Goal: Information Seeking & Learning: Learn about a topic

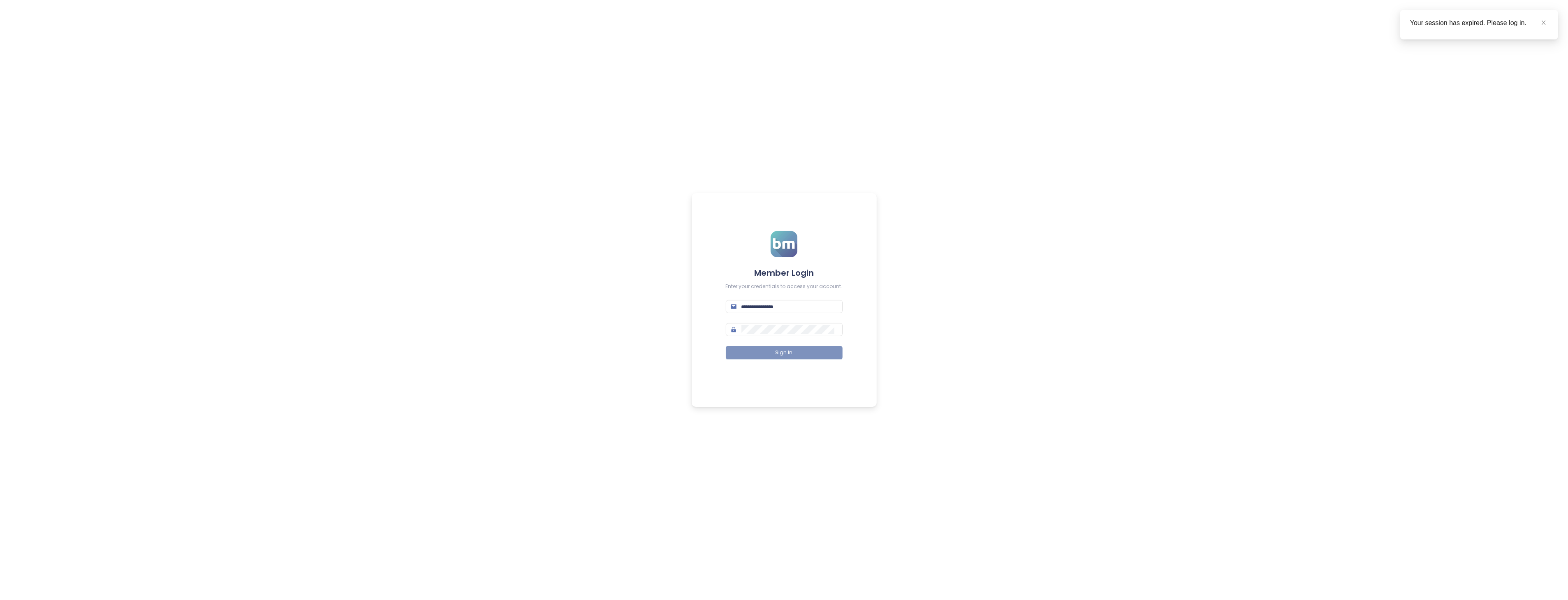
type input "**********"
click at [760, 354] on button "Sign In" at bounding box center [784, 353] width 117 height 13
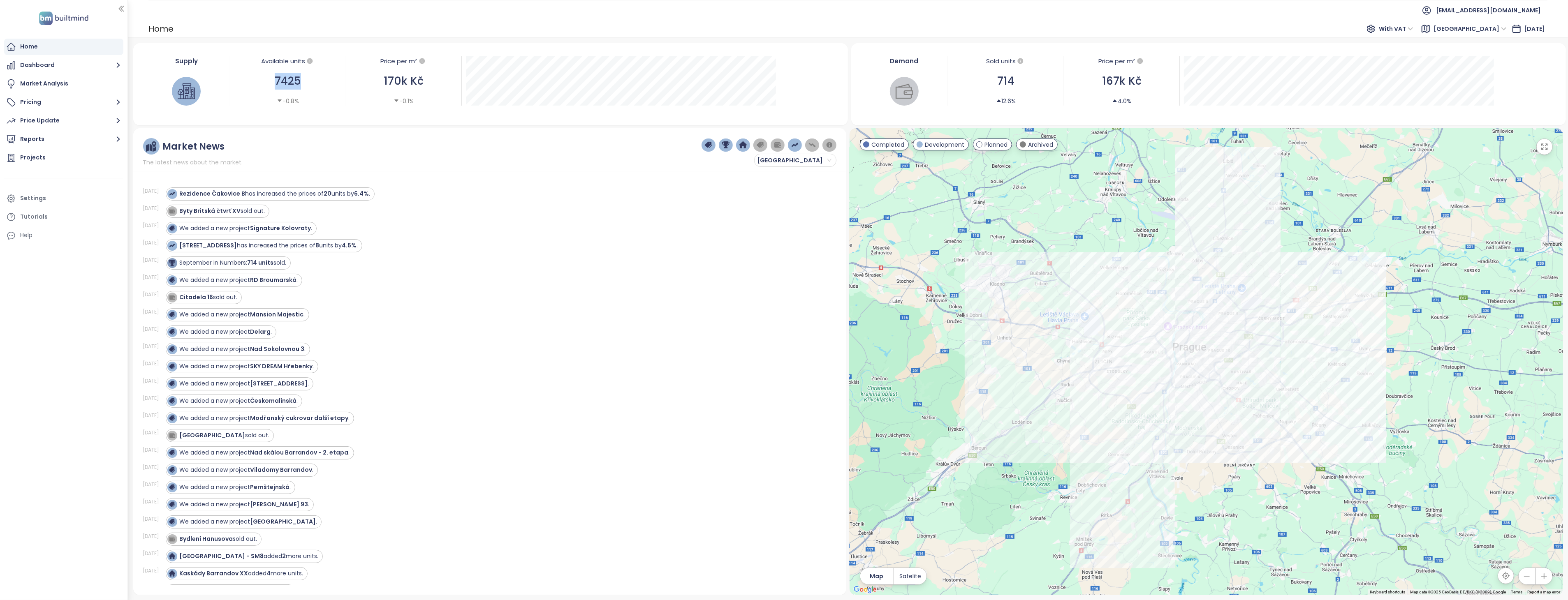
drag, startPoint x: 278, startPoint y: 81, endPoint x: 299, endPoint y: 81, distance: 21.0
click at [299, 81] on div "7425" at bounding box center [288, 81] width 107 height 17
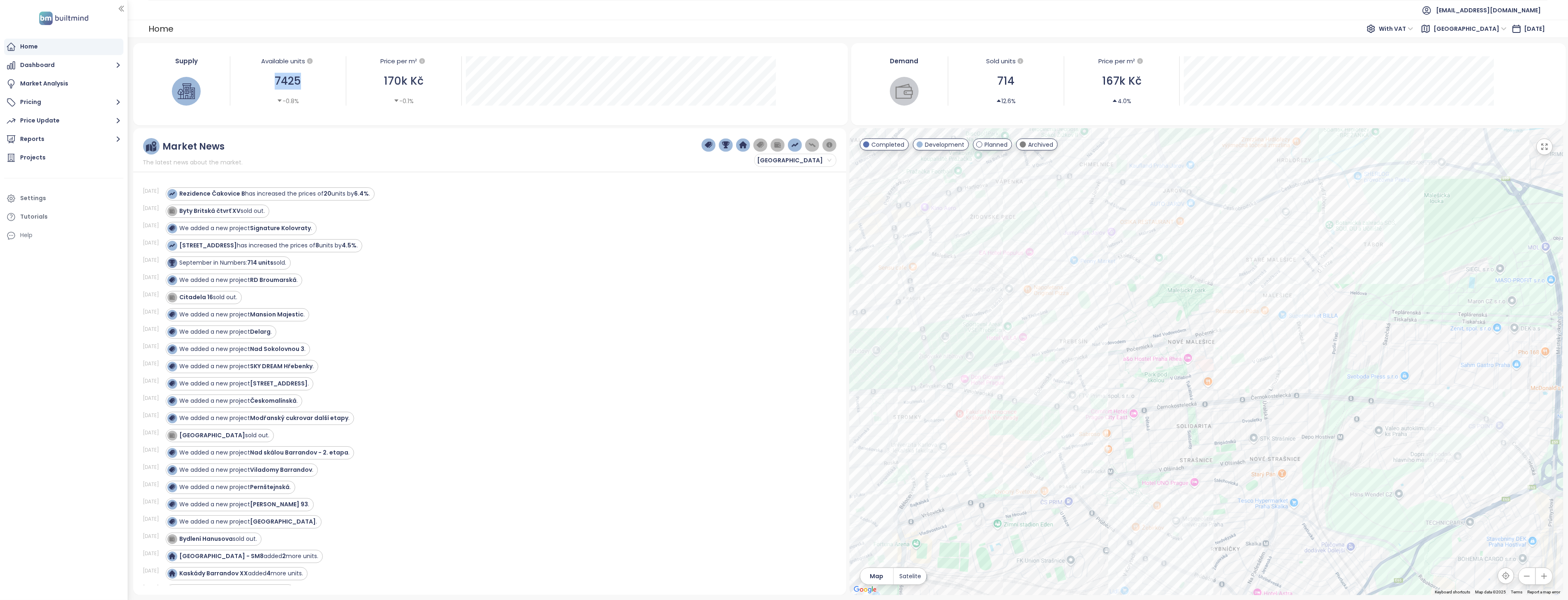
click at [314, 88] on div "7425" at bounding box center [288, 81] width 107 height 17
drag, startPoint x: 301, startPoint y: 78, endPoint x: 265, endPoint y: 78, distance: 36.0
click at [265, 78] on div "7425" at bounding box center [288, 81] width 107 height 17
drag, startPoint x: 265, startPoint y: 78, endPoint x: 342, endPoint y: 106, distance: 81.9
click at [345, 108] on div "Supply Available units 7425 -0.8% Price per m² 170k Kč -0.1% [DATE] Available U…" at bounding box center [491, 81] width 695 height 69
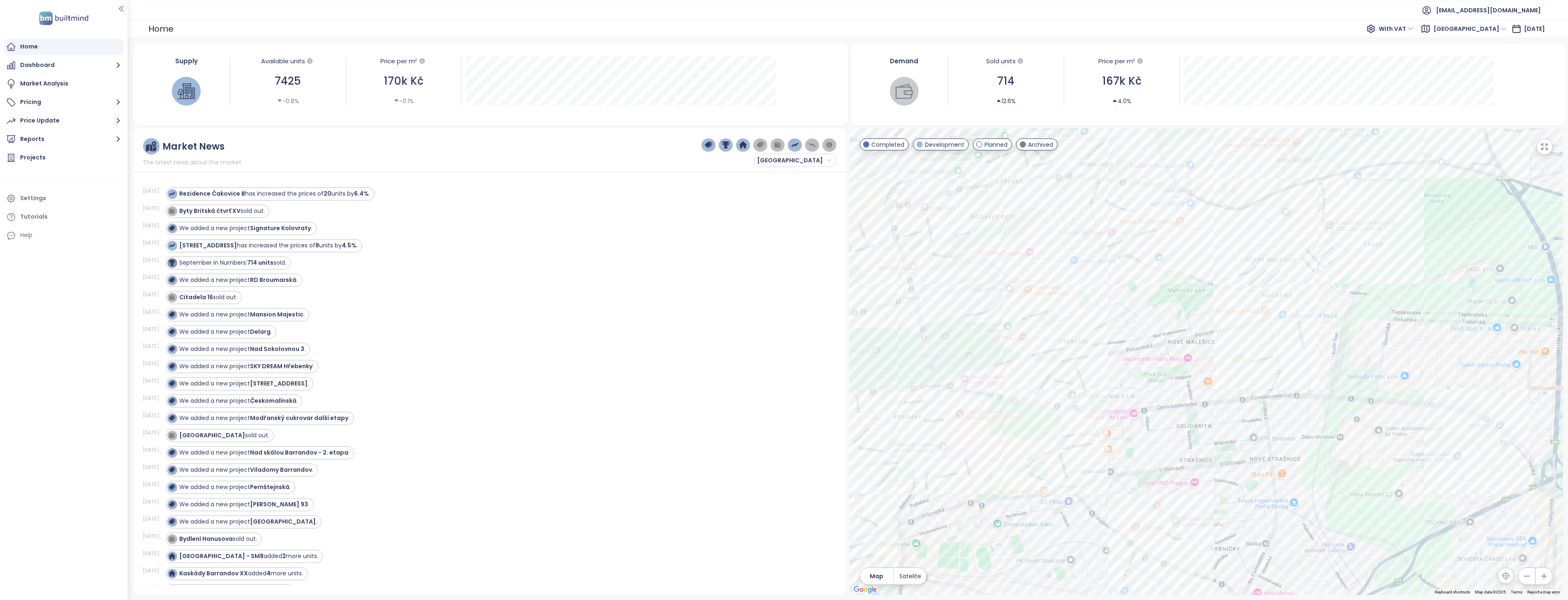
click at [323, 90] on div "Available units 7425 -0.8%" at bounding box center [288, 81] width 116 height 49
drag, startPoint x: 302, startPoint y: 80, endPoint x: 276, endPoint y: 83, distance: 26.2
click at [276, 84] on div "7425" at bounding box center [288, 81] width 107 height 17
click at [276, 83] on div "7425" at bounding box center [288, 81] width 107 height 17
click at [277, 82] on div "7425" at bounding box center [288, 81] width 107 height 17
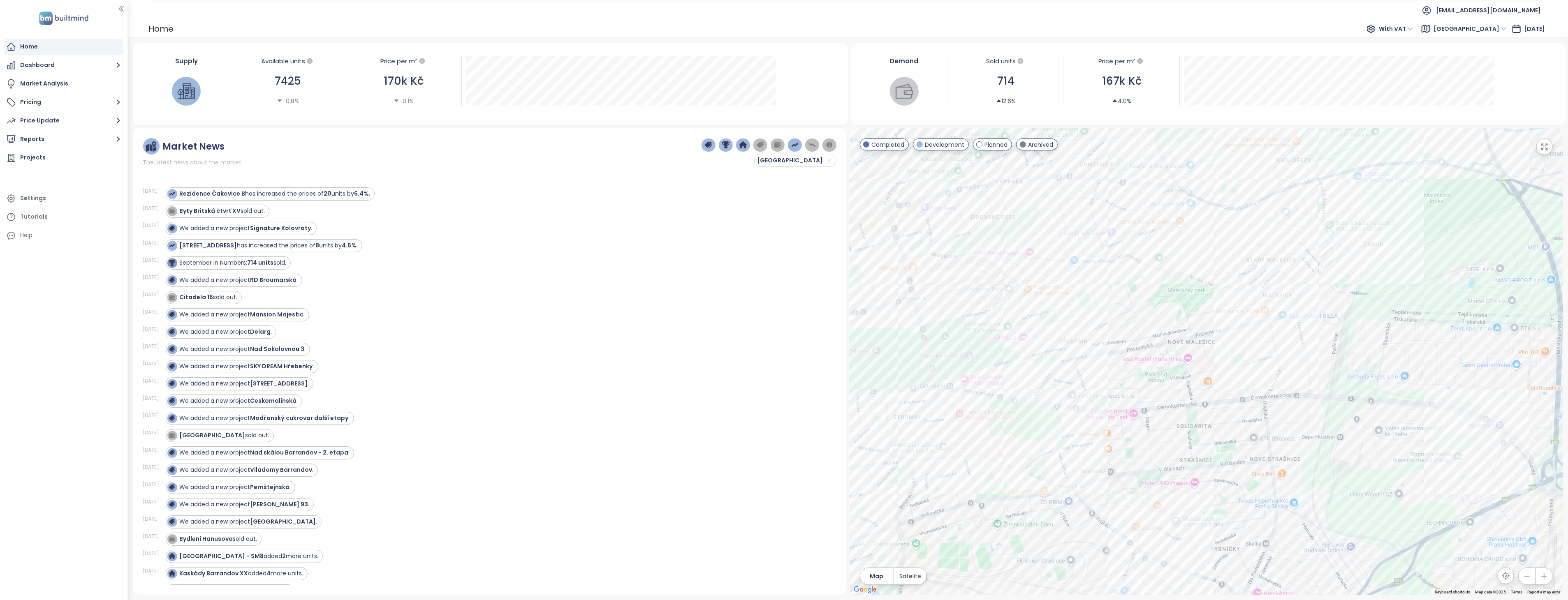
click at [277, 82] on div "7425" at bounding box center [288, 81] width 107 height 17
click at [1110, 219] on div "Rezidenční výstavba Vackov" at bounding box center [1206, 362] width 713 height 467
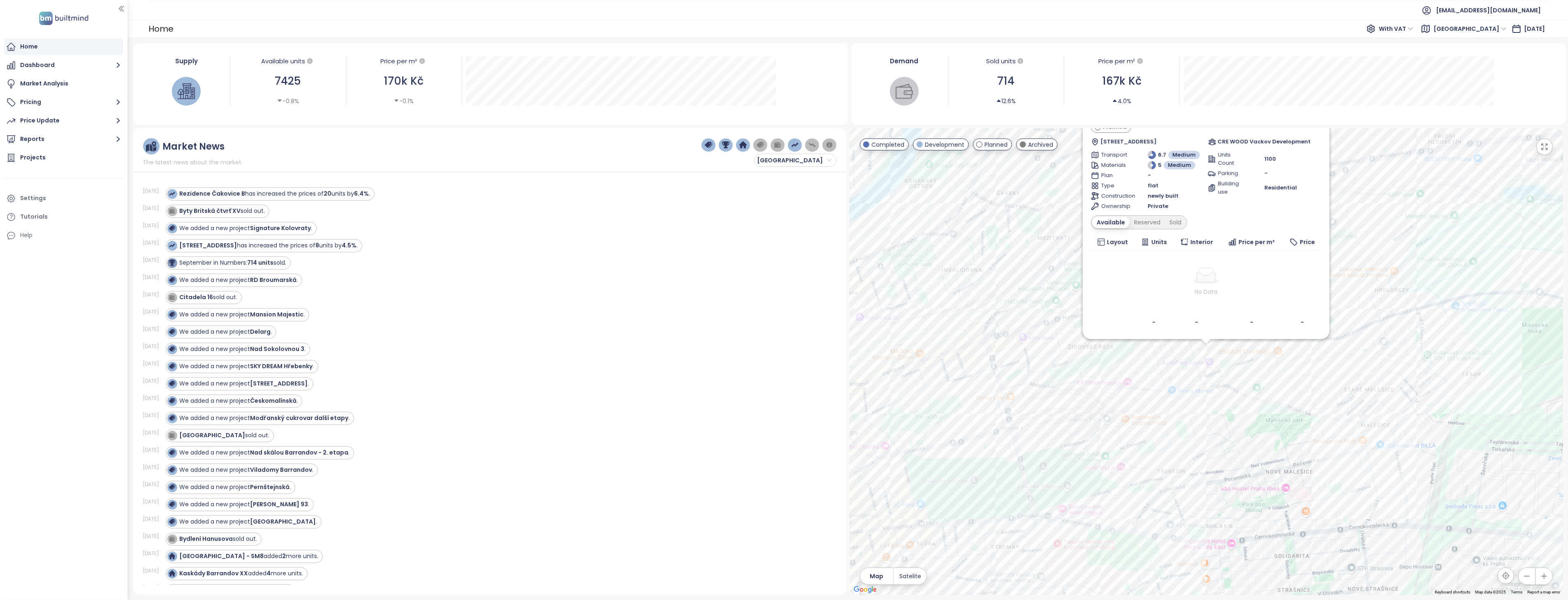
click at [1223, 383] on div "Rezidenční výstavba Vackov Planned [STREET_ADDRESS] CRE WOOD Vackov Development…" at bounding box center [1206, 362] width 713 height 467
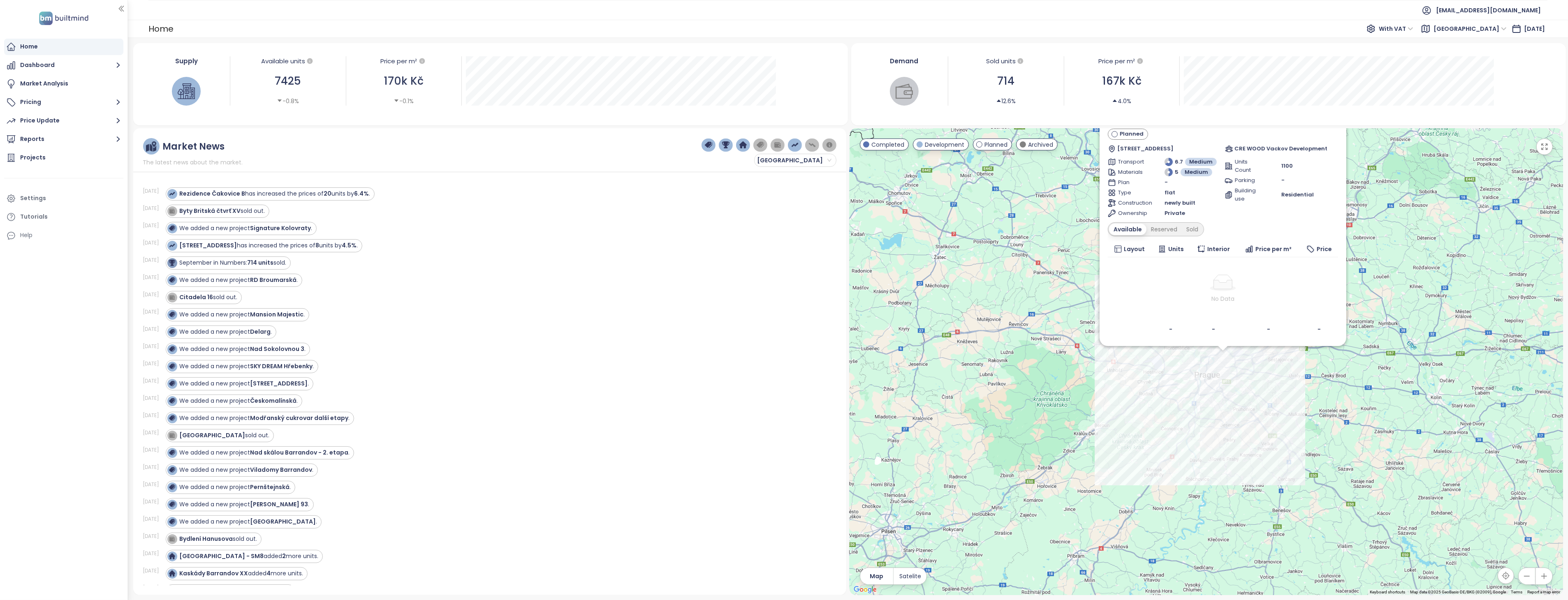
click at [824, 112] on div "Supply Available units 7425 -0.8% Price per m² 170k Kč -0.1% [DATE] Available U…" at bounding box center [491, 81] width 695 height 69
click at [216, 68] on div "Supply" at bounding box center [187, 81] width 87 height 49
drag, startPoint x: 1328, startPoint y: 177, endPoint x: 1303, endPoint y: 299, distance: 124.5
click at [1303, 299] on div "Rezidenční výstavba Vackov Planned [STREET_ADDRESS] CRE WOOD Vackov Development…" at bounding box center [1223, 224] width 230 height 227
click at [705, 247] on div "[STREET_ADDRESS] has increased the prices of 8 units by 4.5% ." at bounding box center [497, 246] width 661 height 13
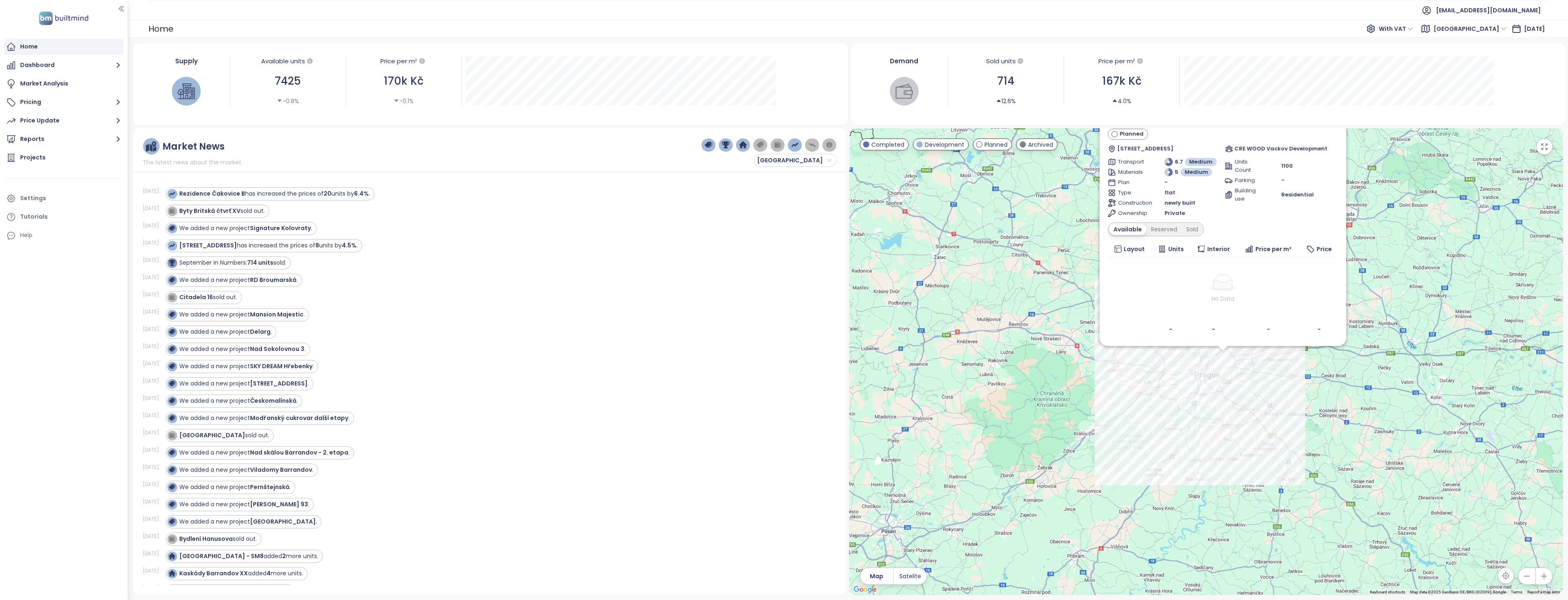
click at [298, 105] on div "Supply Available units 7425 -0.8% Price per m² 170k Kč -0.1% [DATE] Available U…" at bounding box center [491, 81] width 695 height 69
click at [39, 155] on div "Projects" at bounding box center [32, 158] width 26 height 10
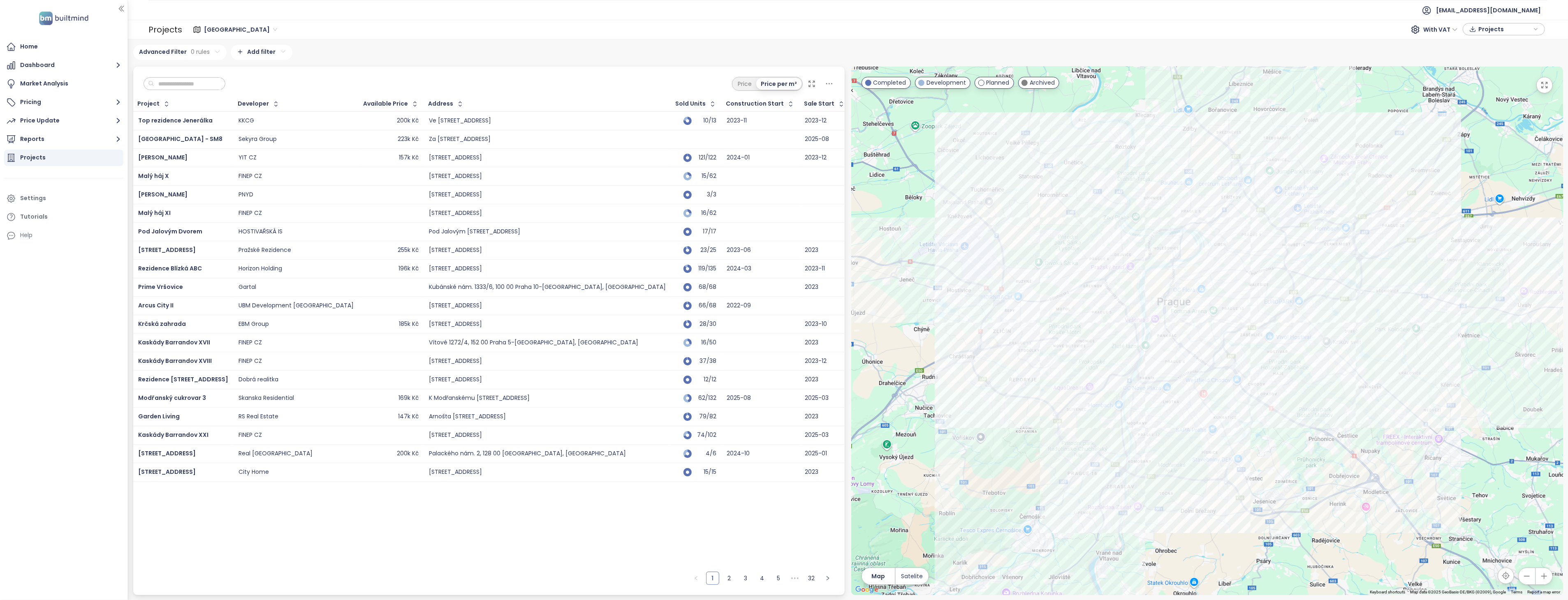
click at [1536, 30] on icon "button" at bounding box center [1536, 29] width 5 height 12
click at [1482, 59] on span "Download" at bounding box center [1495, 61] width 32 height 9
